Goal: Find specific page/section: Find specific page/section

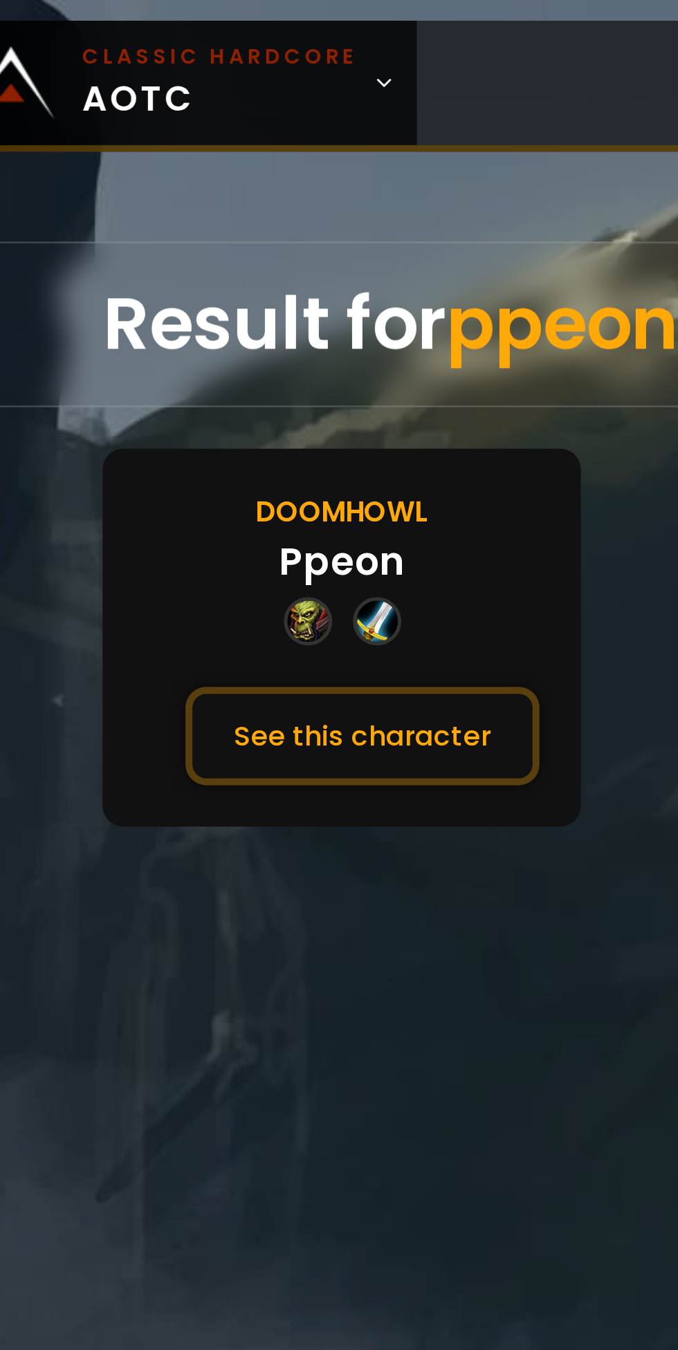
click at [149, 300] on button "See this character" at bounding box center [172, 294] width 142 height 39
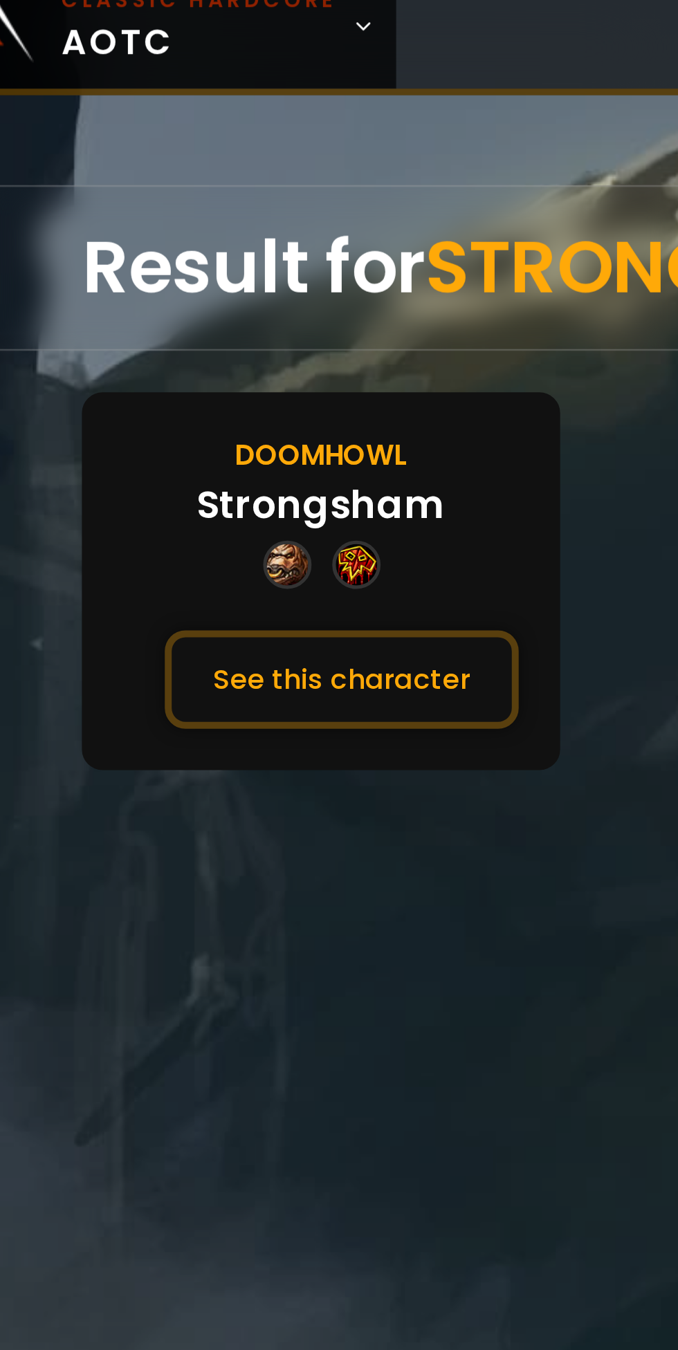
click at [205, 290] on button "See this character" at bounding box center [172, 294] width 142 height 39
